Goal: Navigation & Orientation: Find specific page/section

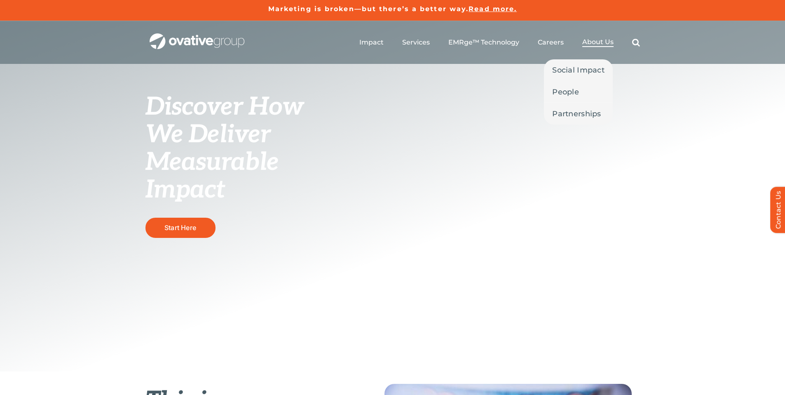
click at [607, 42] on span "About Us" at bounding box center [597, 42] width 31 height 8
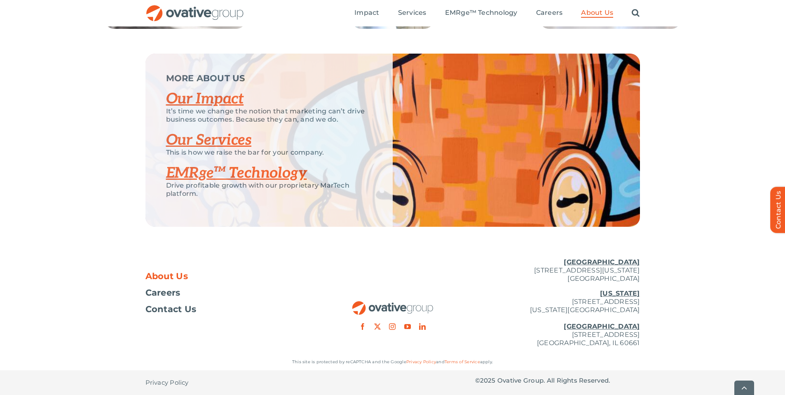
scroll to position [1716, 0]
click at [169, 274] on span "About Us" at bounding box center [166, 276] width 43 height 8
